Goal: Task Accomplishment & Management: Use online tool/utility

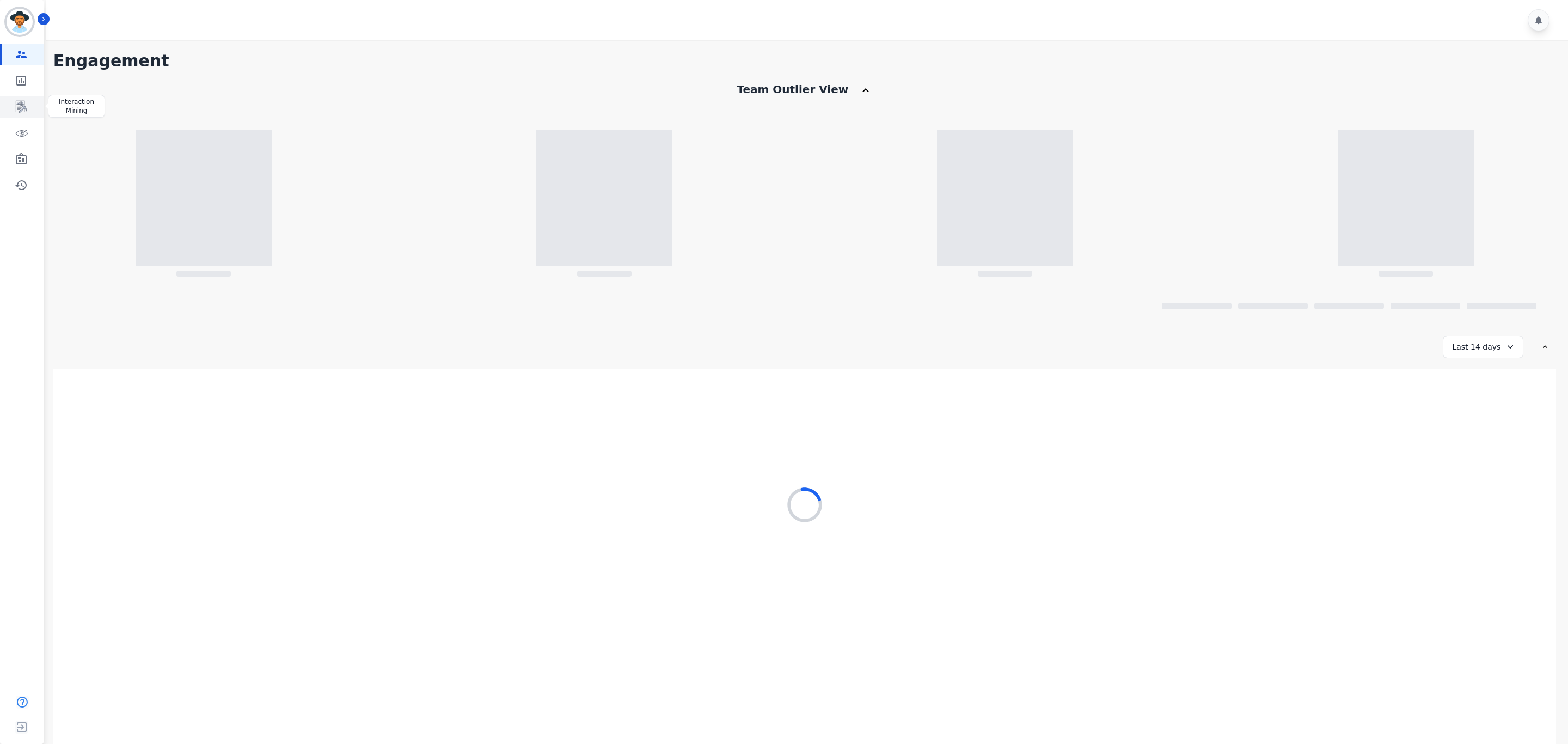
click at [22, 107] on icon "Sidebar" at bounding box center [21, 107] width 13 height 13
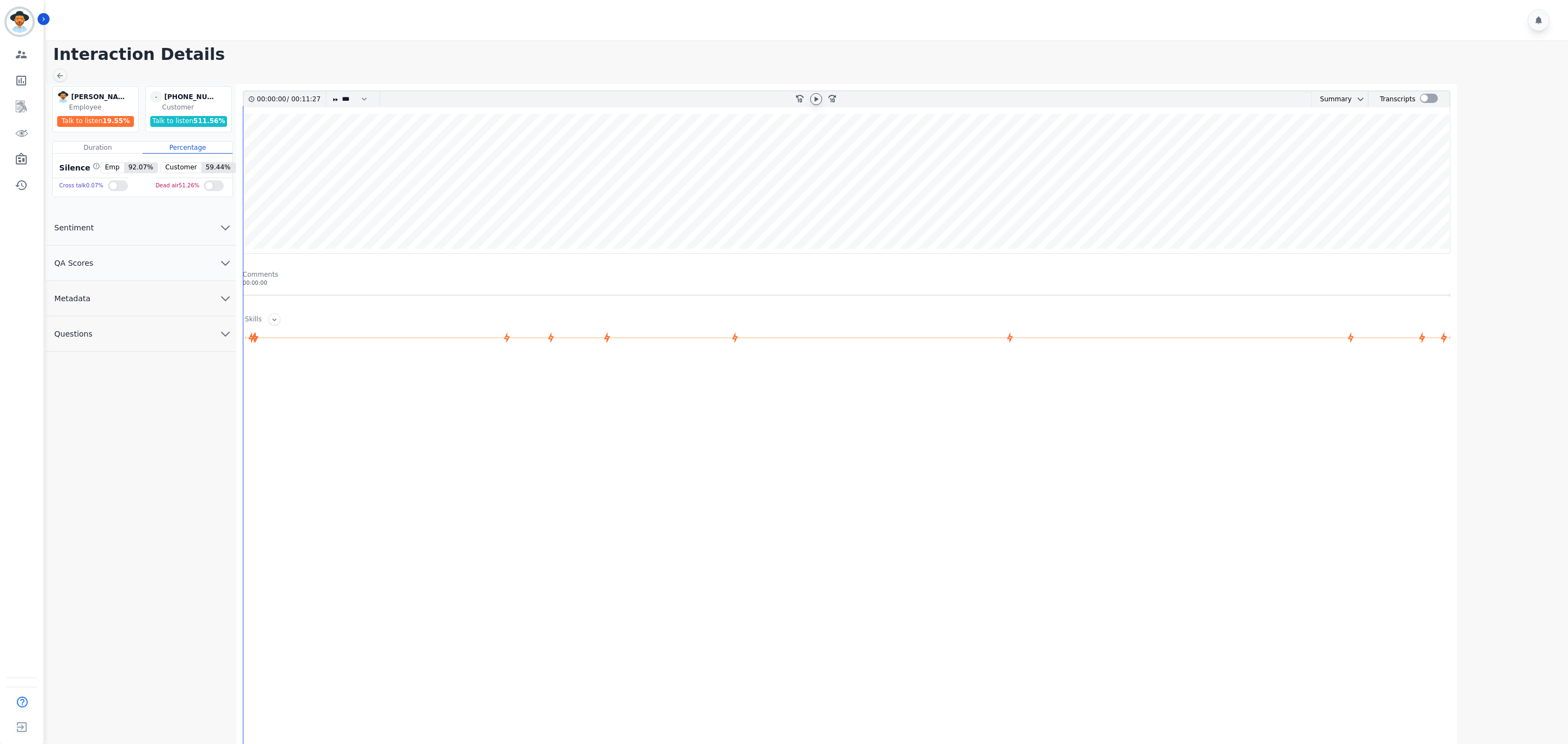
click at [817, 98] on icon at bounding box center [816, 99] width 9 height 9
click at [340, 96] on div "* * * **** * *** * ****" at bounding box center [352, 99] width 54 height 16
click at [346, 102] on select "* * * **** * *** * ****" at bounding box center [357, 99] width 33 height 16
select select "****"
click at [341, 91] on select "* * * **** * *** * ****" at bounding box center [357, 99] width 33 height 16
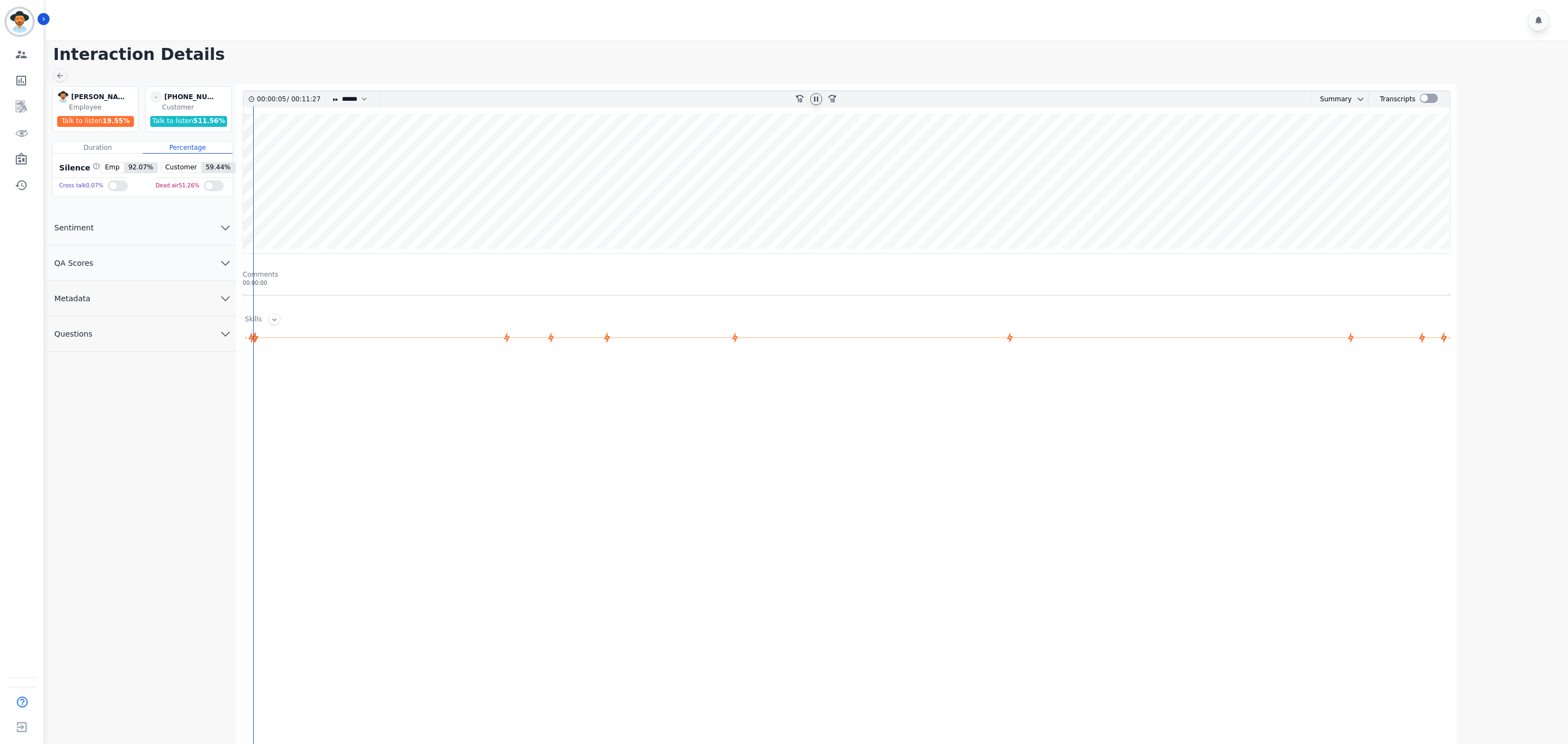
click at [162, 259] on button "QA Scores" at bounding box center [141, 263] width 191 height 35
click at [129, 332] on icon at bounding box center [128, 331] width 3 height 3
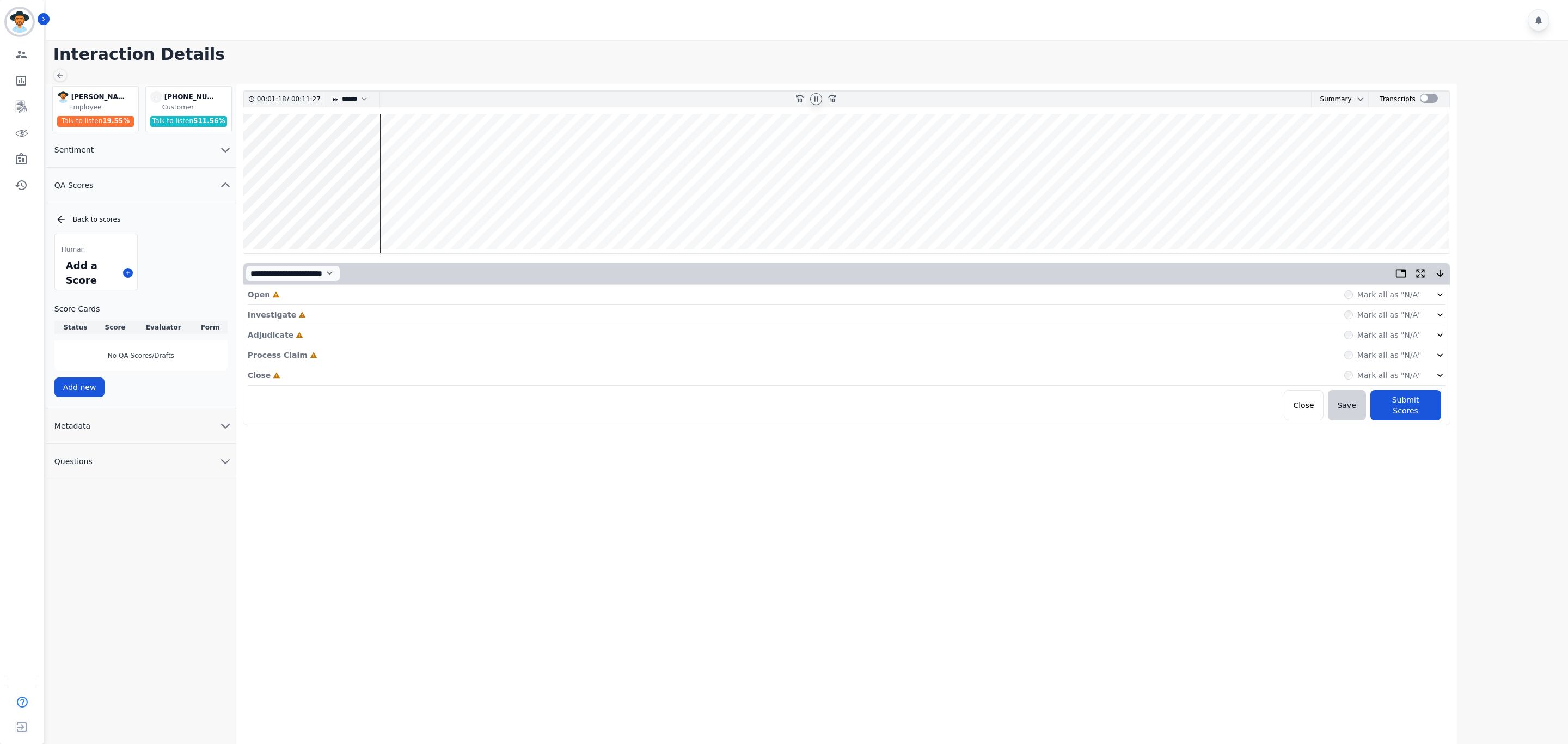
click at [1441, 300] on icon at bounding box center [1440, 295] width 11 height 11
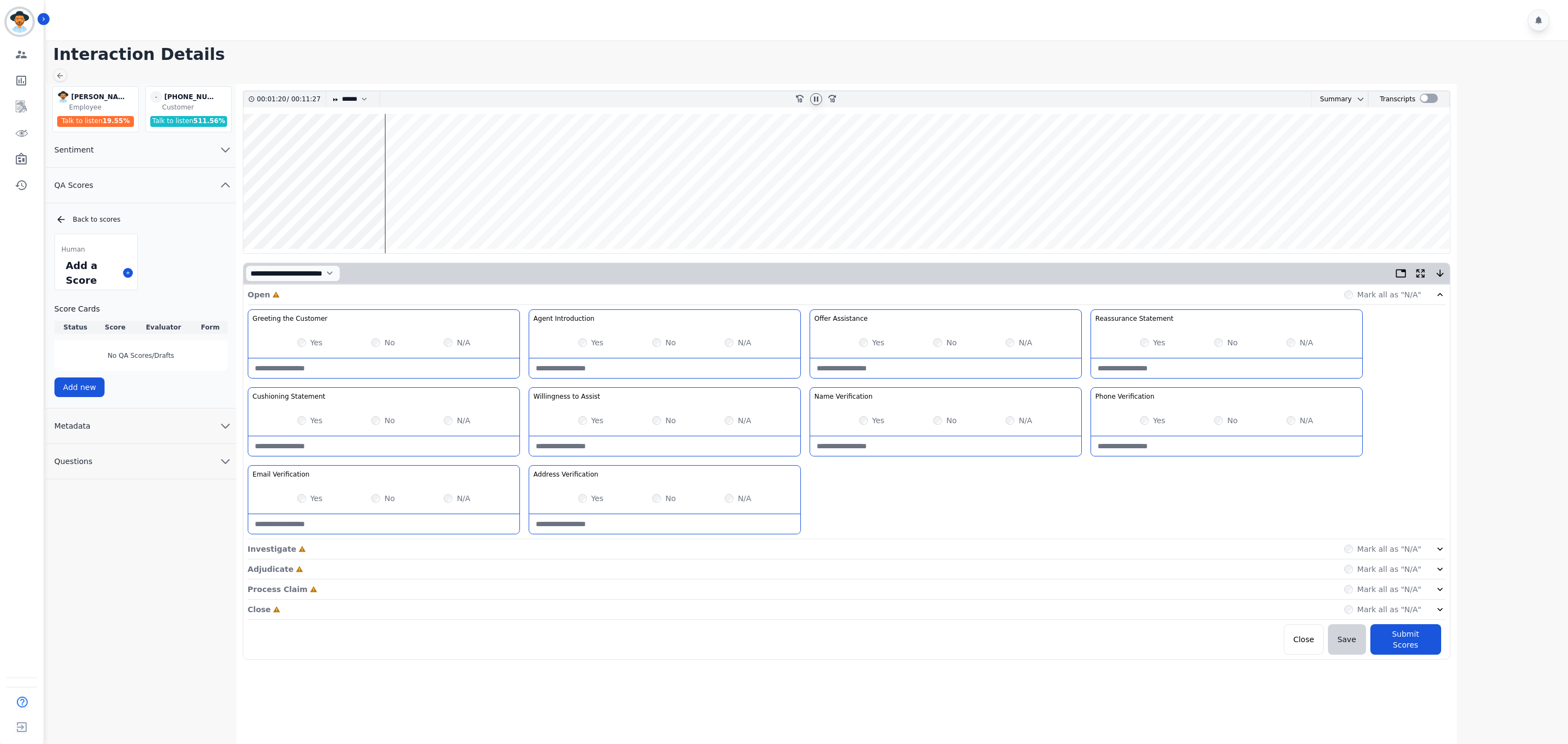
click at [1427, 549] on div "Mark all as "N/A"" at bounding box center [1395, 549] width 101 height 11
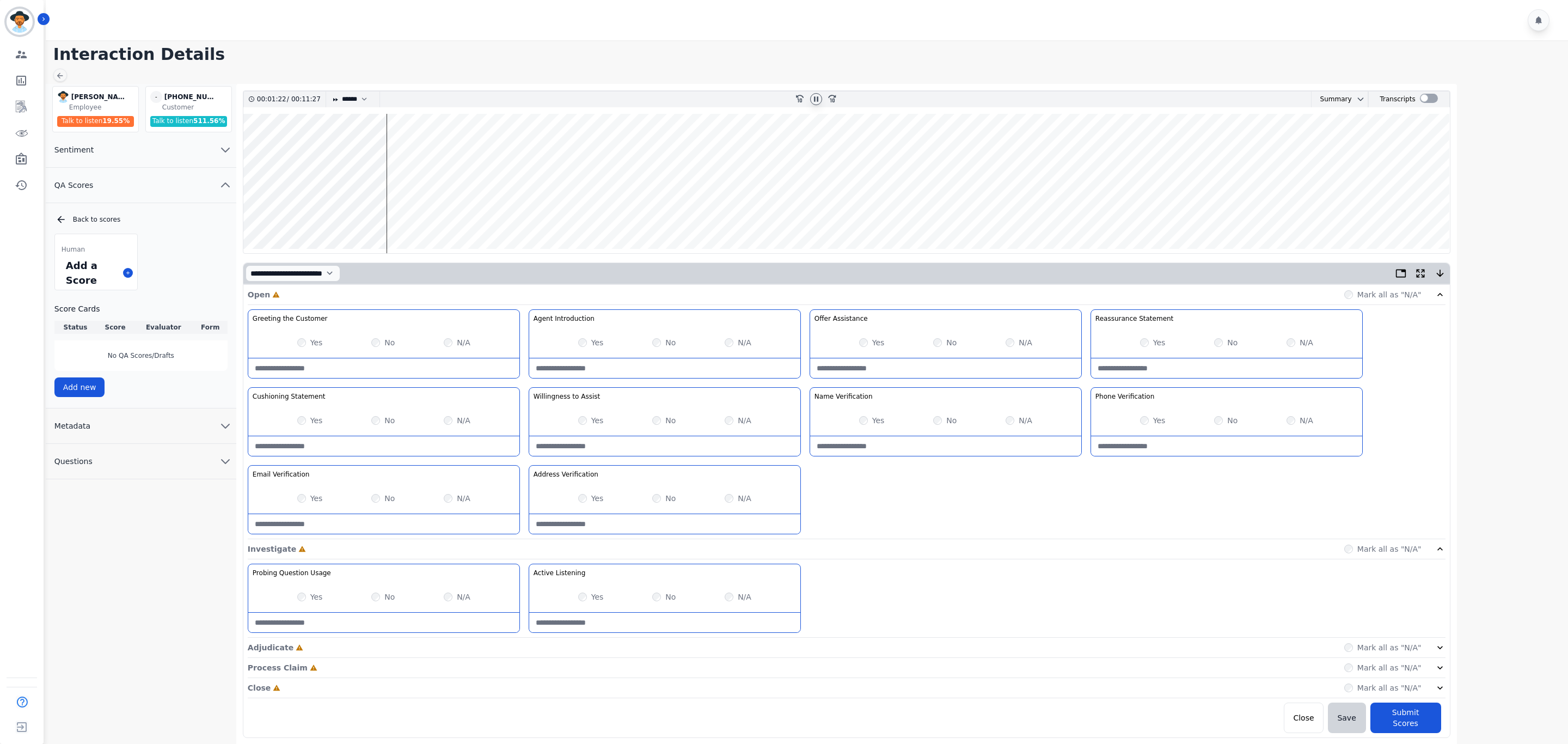
click at [1431, 650] on div "Mark all as "N/A"" at bounding box center [1395, 648] width 101 height 11
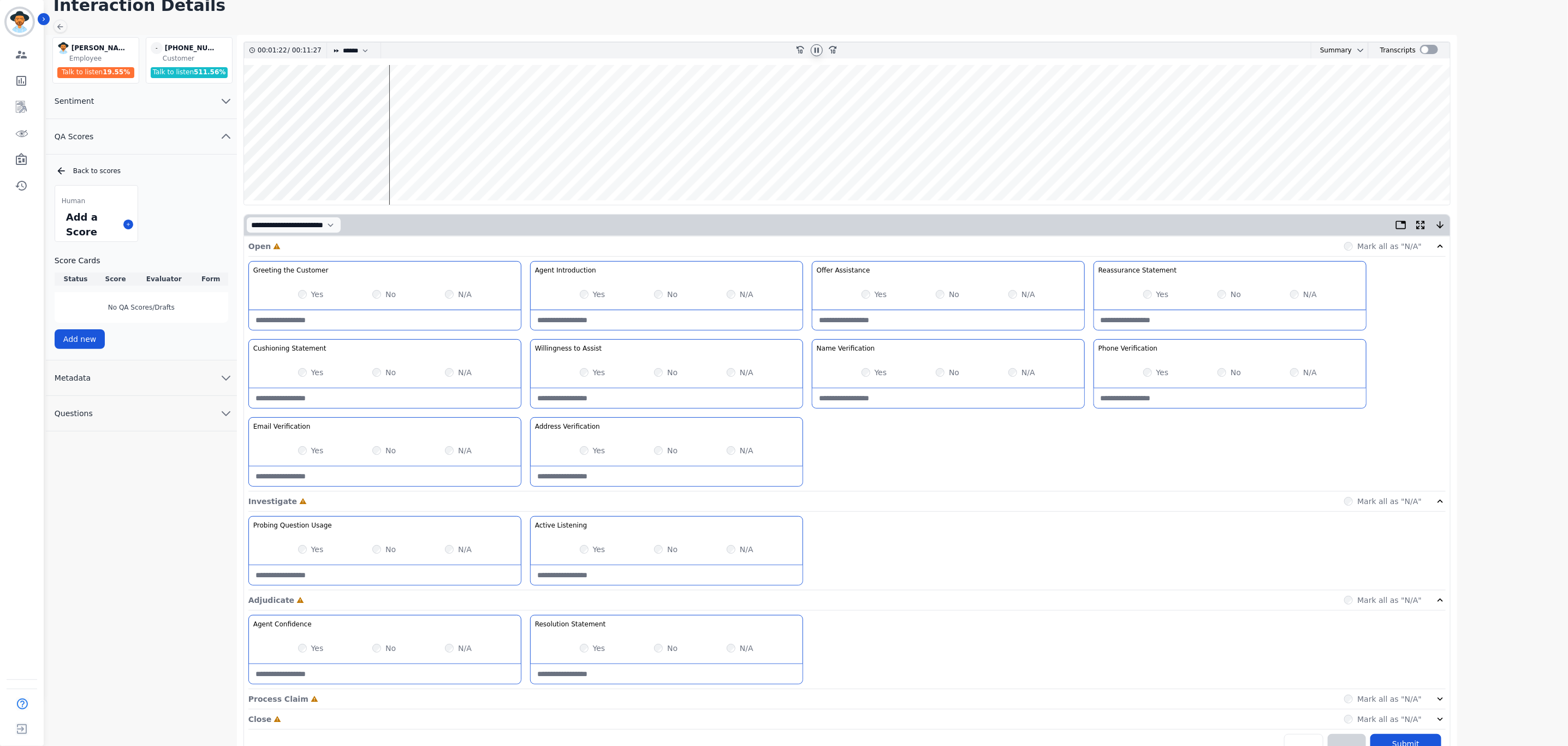
scroll to position [76, 0]
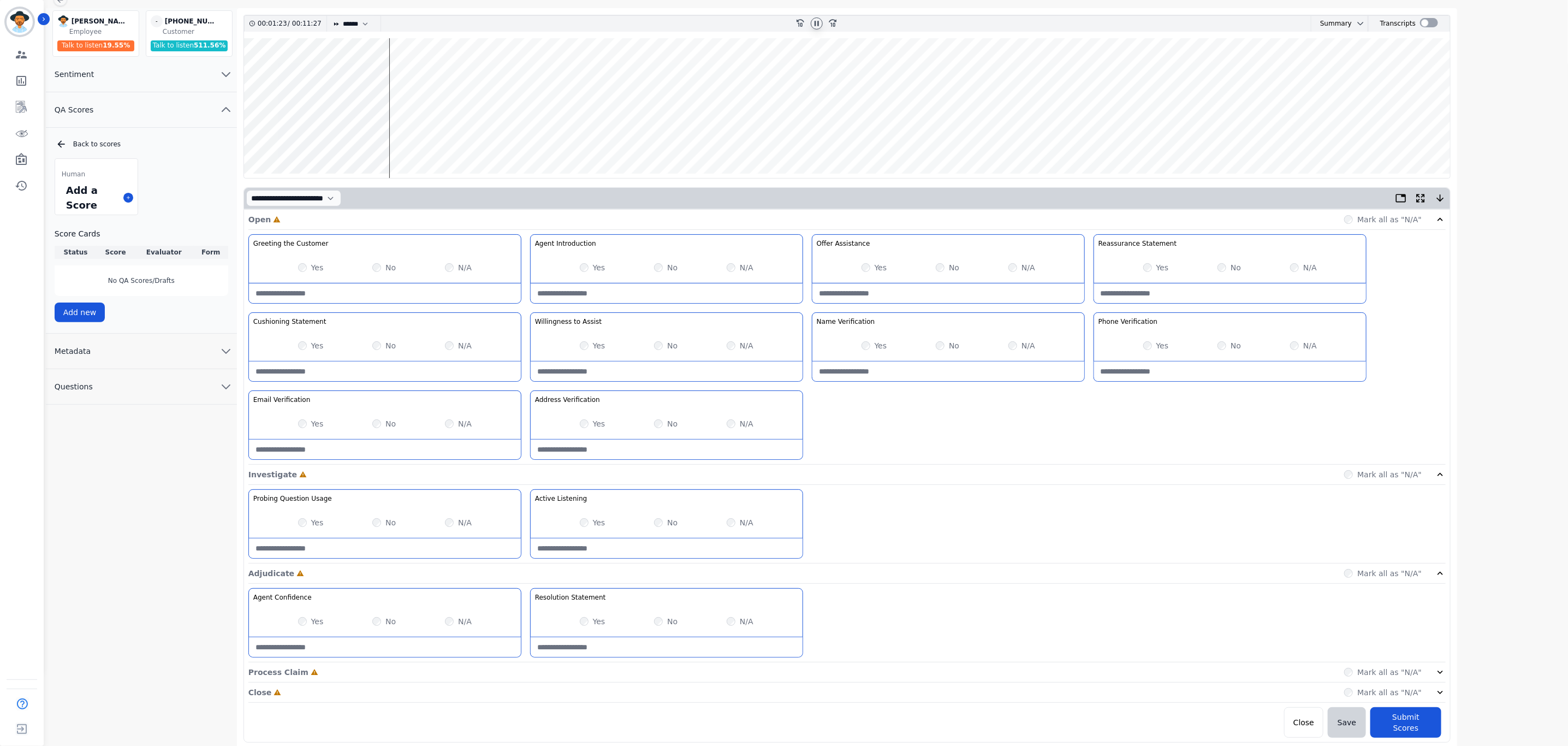
click at [1437, 662] on div "Agent Confidence Gain your customers trust by being knowledgeable and confident…" at bounding box center [847, 625] width 1198 height 74
click at [1429, 678] on div "Mark all as "N/A"" at bounding box center [1395, 672] width 101 height 11
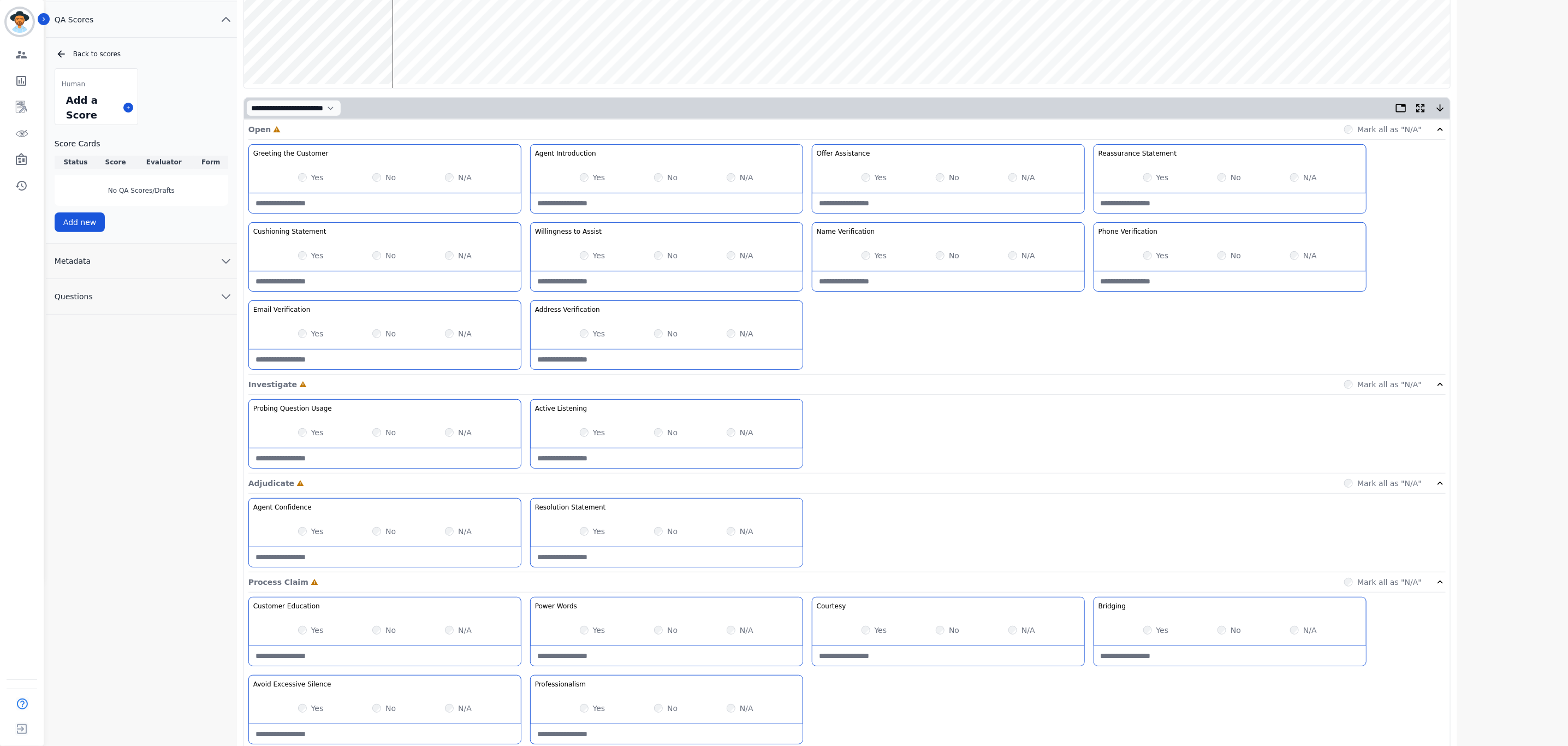
scroll to position [234, 0]
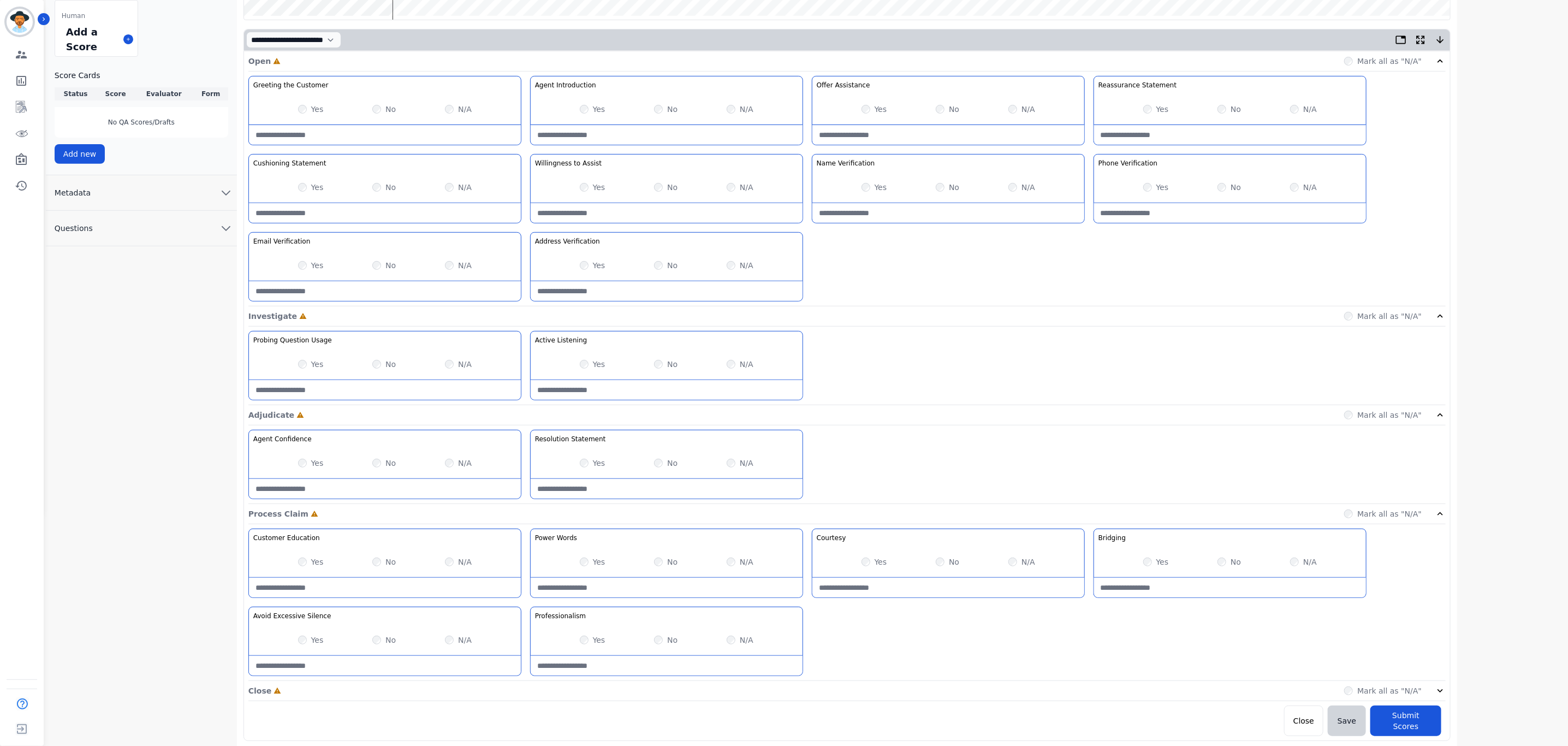
click at [1434, 695] on div "Mark all as "N/A"" at bounding box center [1395, 691] width 101 height 11
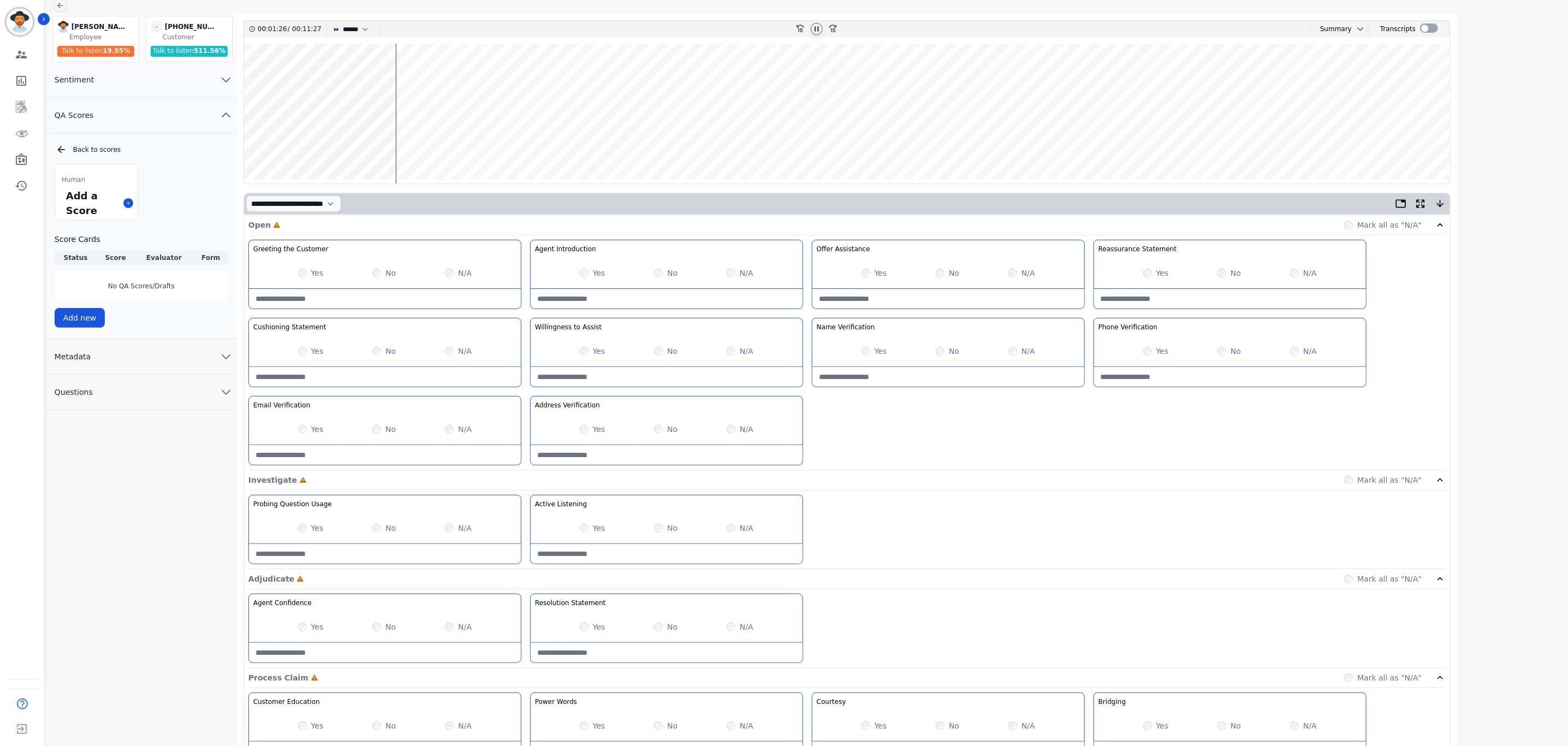
scroll to position [0, 0]
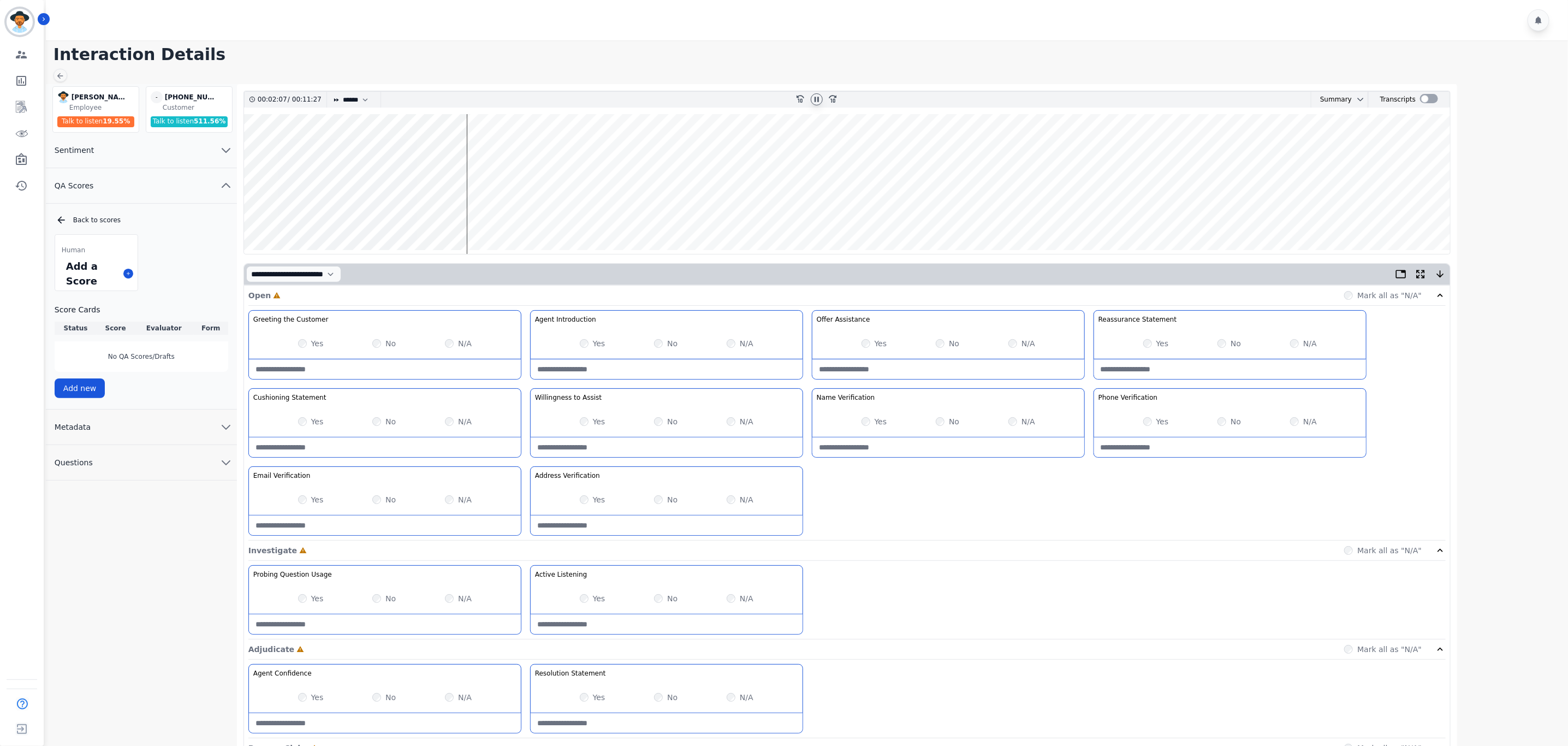
click at [471, 215] on wave at bounding box center [847, 184] width 1206 height 140
click at [480, 214] on wave at bounding box center [847, 184] width 1206 height 140
click at [486, 215] on wave at bounding box center [847, 184] width 1206 height 140
click at [495, 148] on wave at bounding box center [847, 184] width 1206 height 140
click at [845, 149] on wave at bounding box center [847, 184] width 1206 height 140
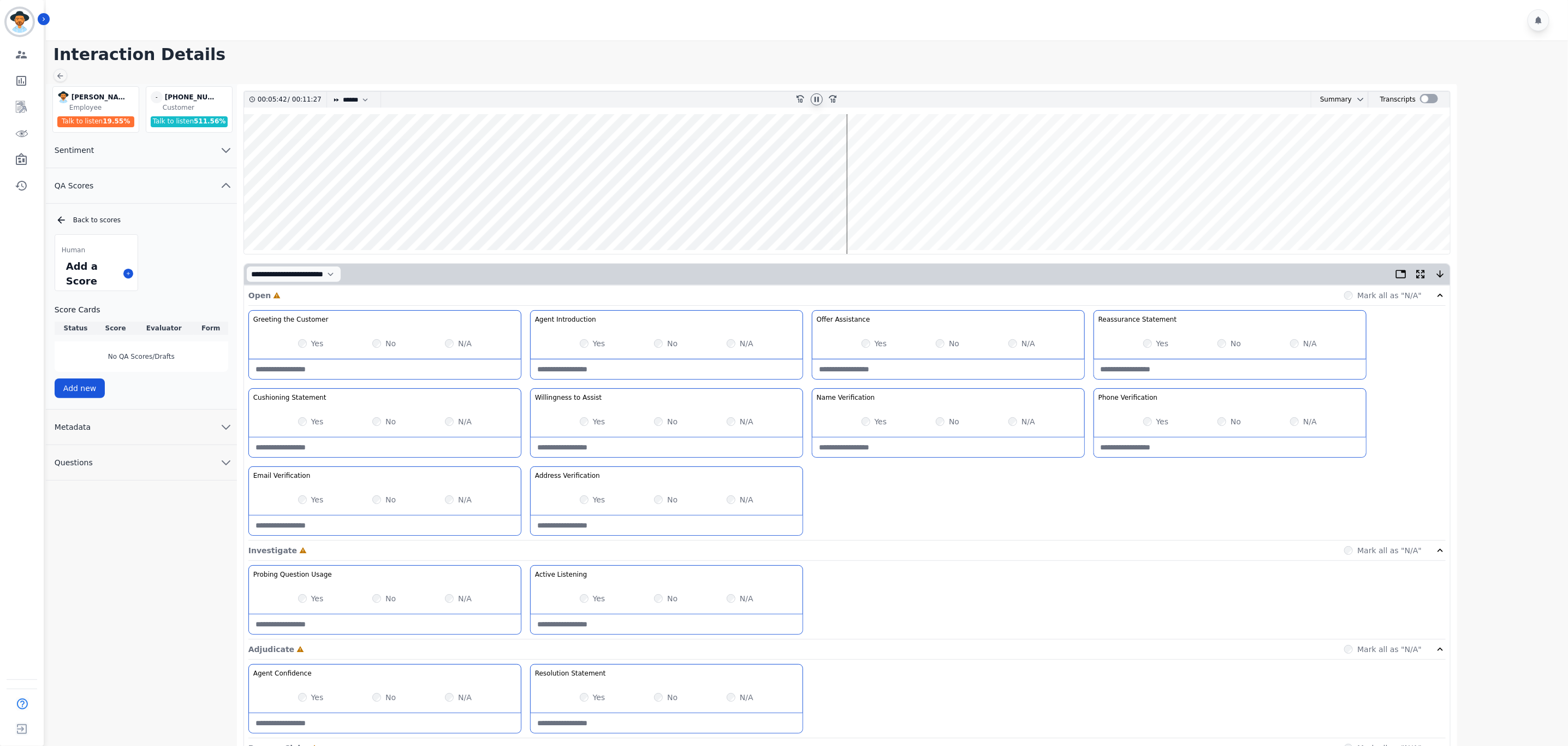
click at [954, 148] on wave at bounding box center [847, 184] width 1206 height 140
click at [1057, 151] on wave at bounding box center [847, 184] width 1206 height 140
click at [1109, 148] on wave at bounding box center [847, 184] width 1206 height 140
click at [1161, 150] on wave at bounding box center [847, 184] width 1206 height 140
click at [1172, 148] on wave at bounding box center [847, 184] width 1206 height 140
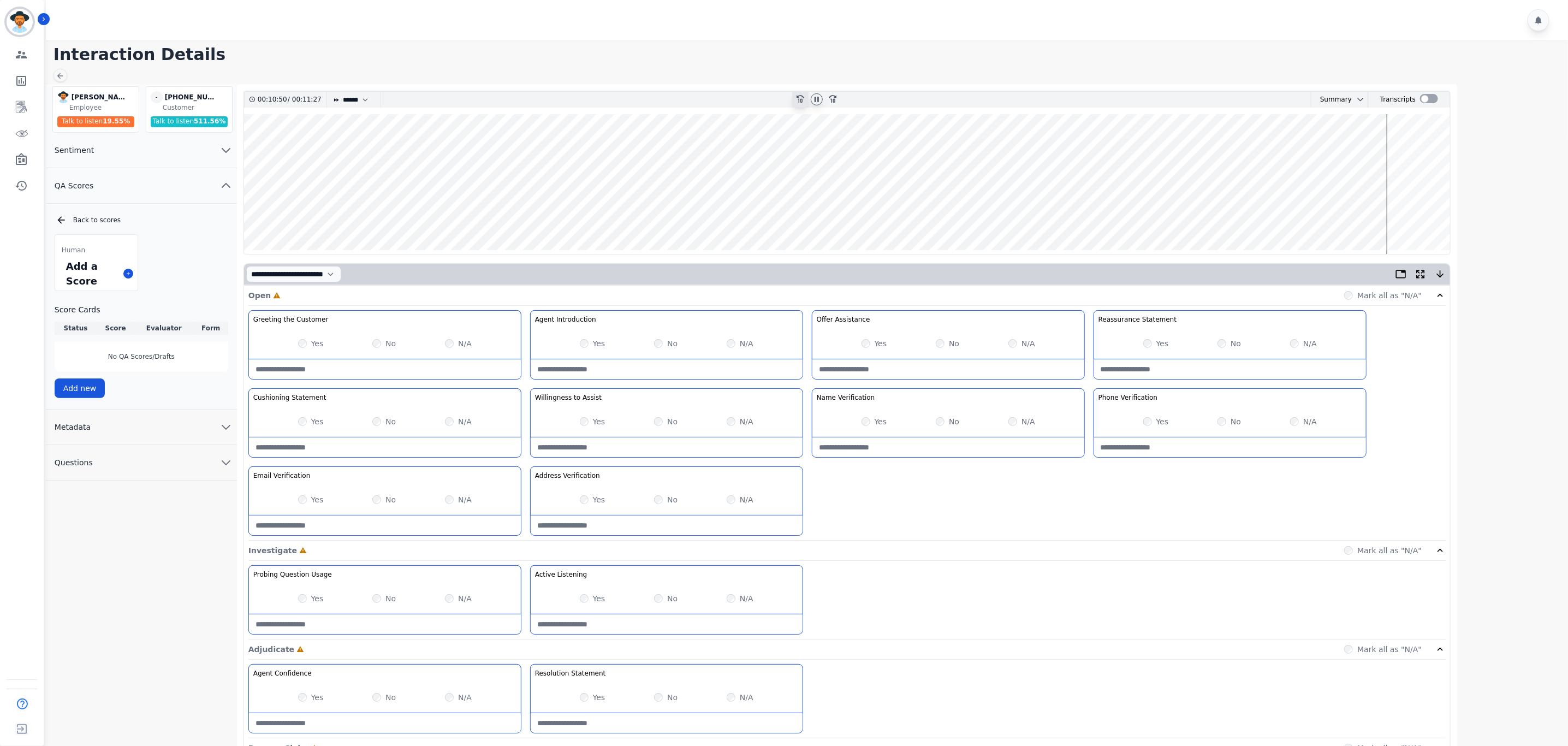
click at [806, 95] on div "rewind-10" at bounding box center [800, 100] width 16 height 16
click at [813, 98] on icon at bounding box center [817, 100] width 9 height 9
click at [812, 100] on icon at bounding box center [817, 100] width 9 height 9
